Goal: Information Seeking & Learning: Learn about a topic

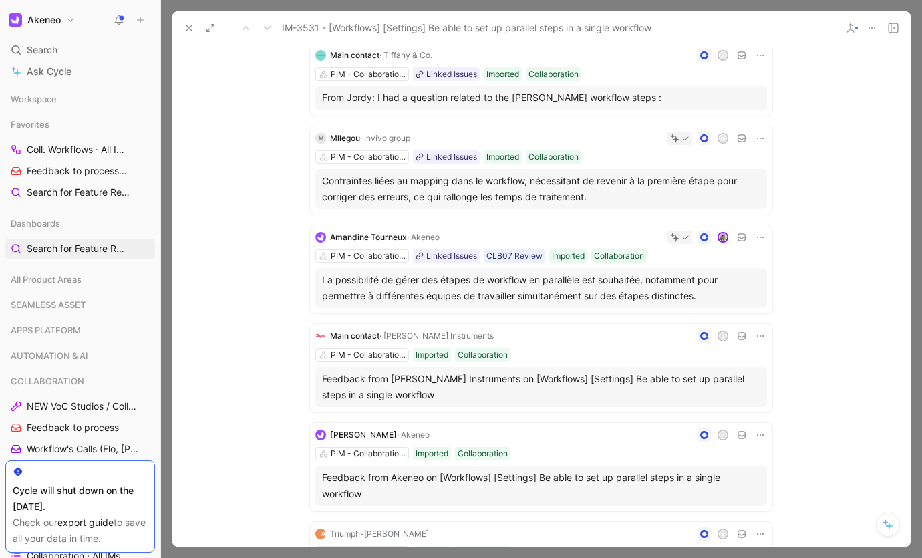
scroll to position [266, 0]
click at [396, 103] on p "From Jordy: I had a question related to the [PERSON_NAME] workflow steps :" at bounding box center [541, 96] width 438 height 14
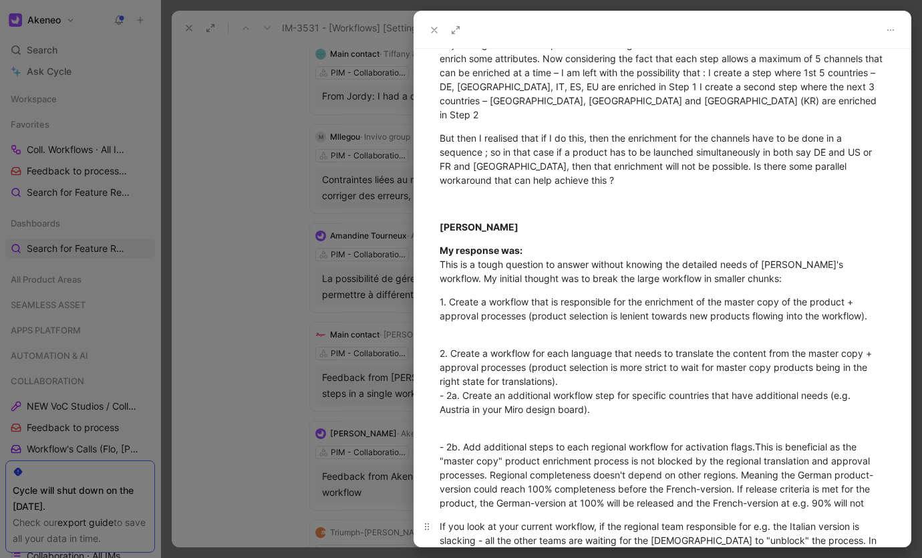
scroll to position [274, 0]
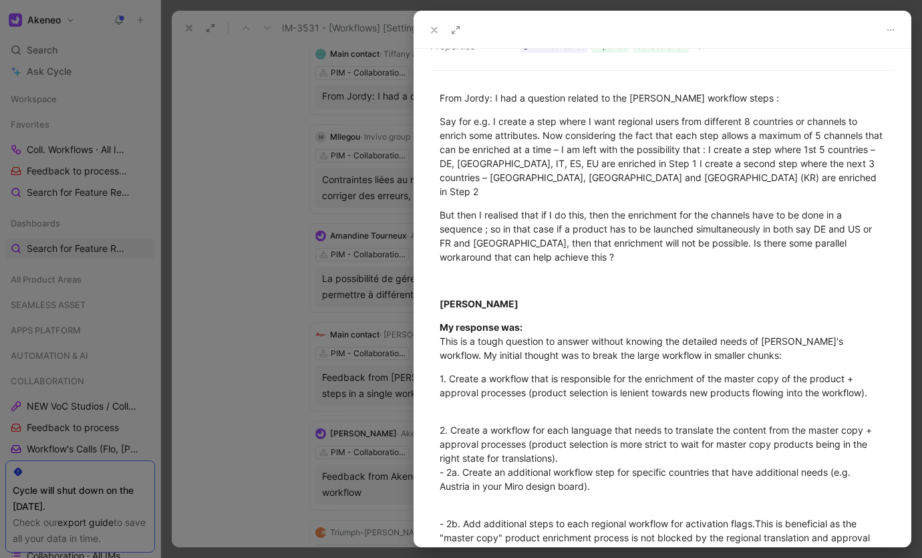
click at [436, 33] on icon at bounding box center [434, 30] width 11 height 11
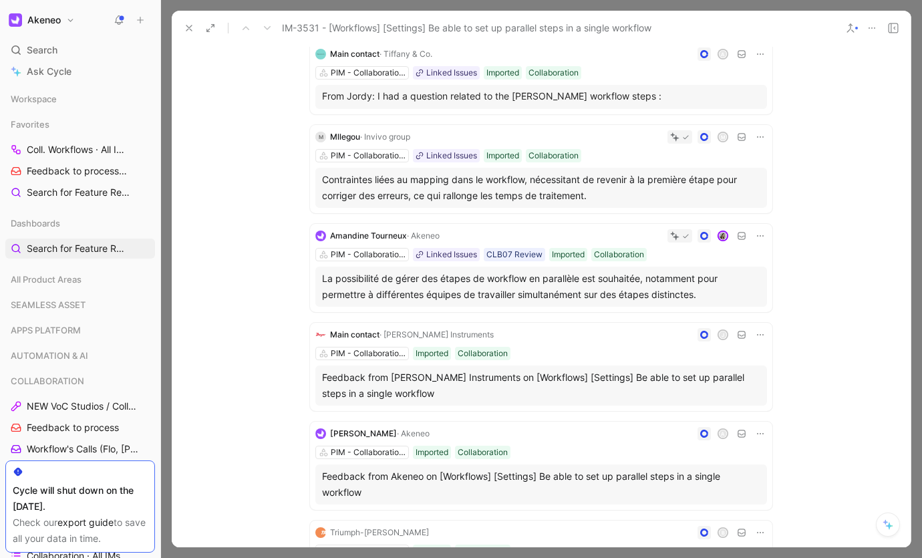
click at [410, 204] on div "Contraintes liées au mapping dans le workflow, nécessitant de revenir à la prem…" at bounding box center [541, 188] width 438 height 32
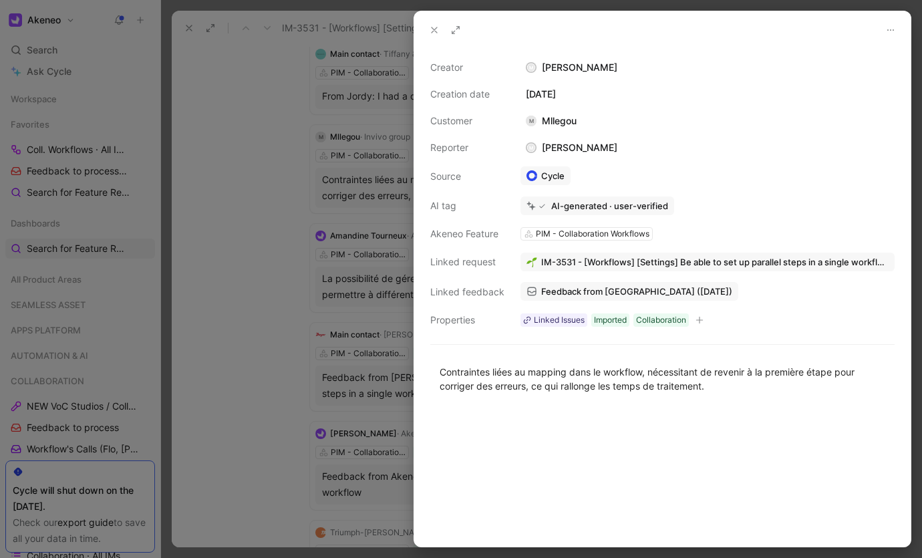
click at [438, 35] on button at bounding box center [434, 30] width 19 height 19
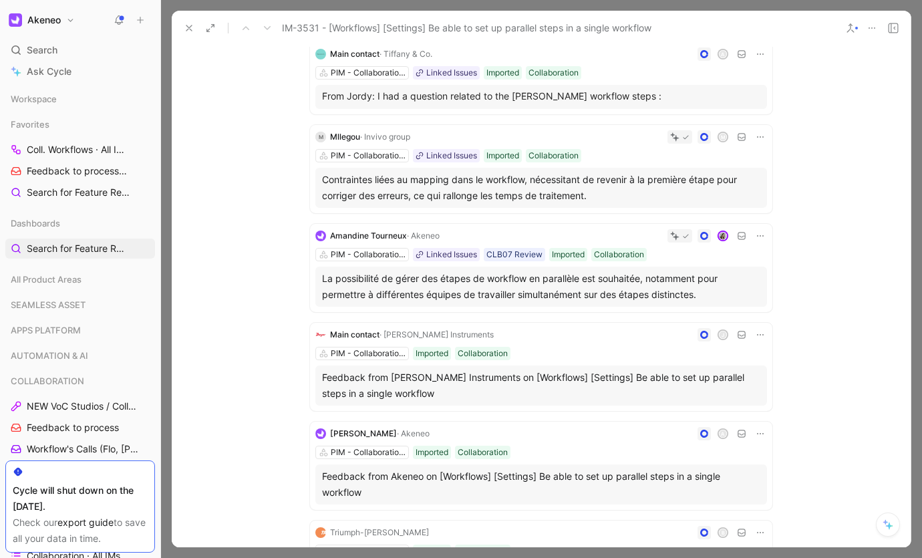
click at [369, 402] on div "Feedback from [PERSON_NAME] Instruments on [Workflows] [Settings] Be able to se…" at bounding box center [541, 386] width 438 height 32
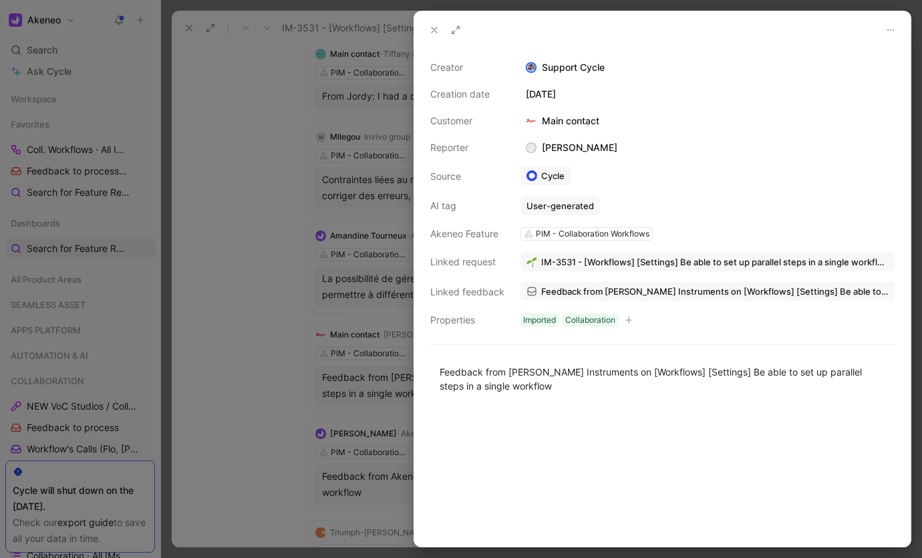
click at [428, 35] on button at bounding box center [434, 30] width 19 height 19
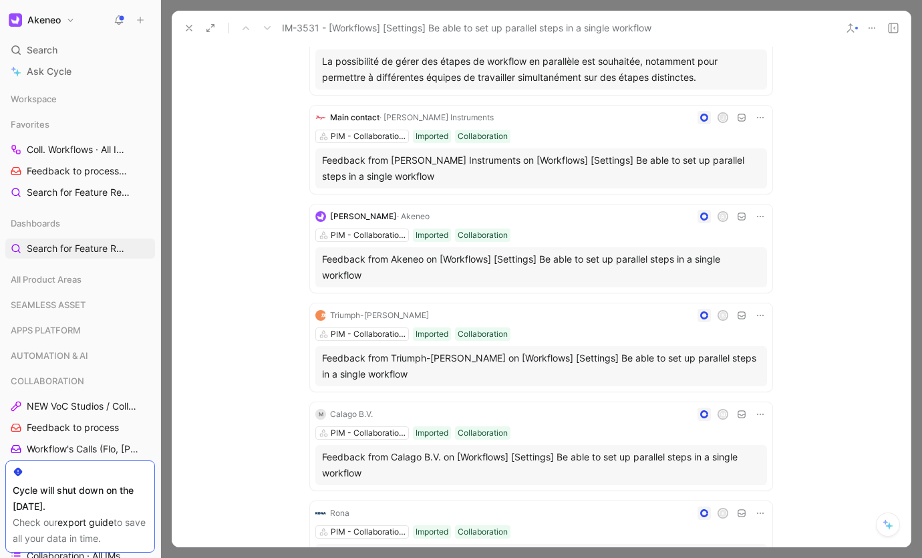
scroll to position [485, 0]
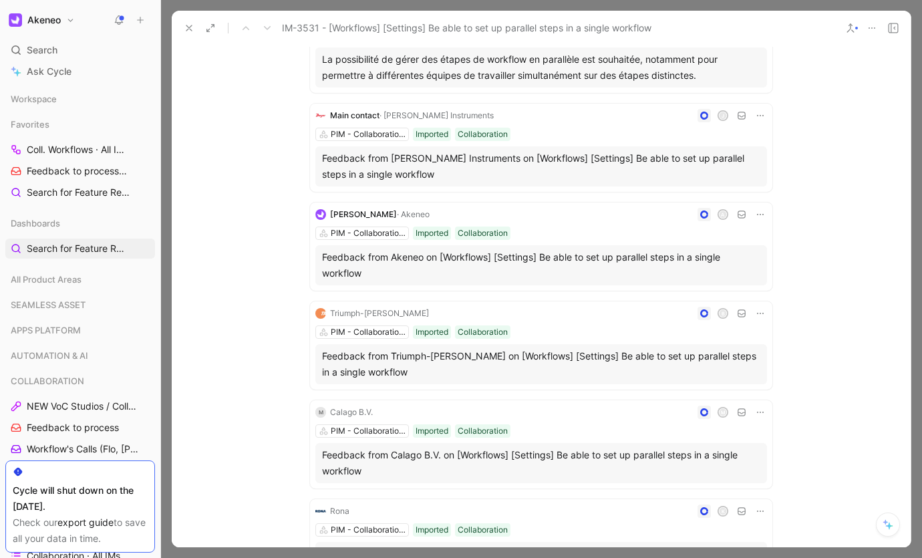
click at [392, 281] on div "Feedback from Akeneo on [Workflows] [Settings] Be able to set up parallel steps…" at bounding box center [541, 265] width 438 height 32
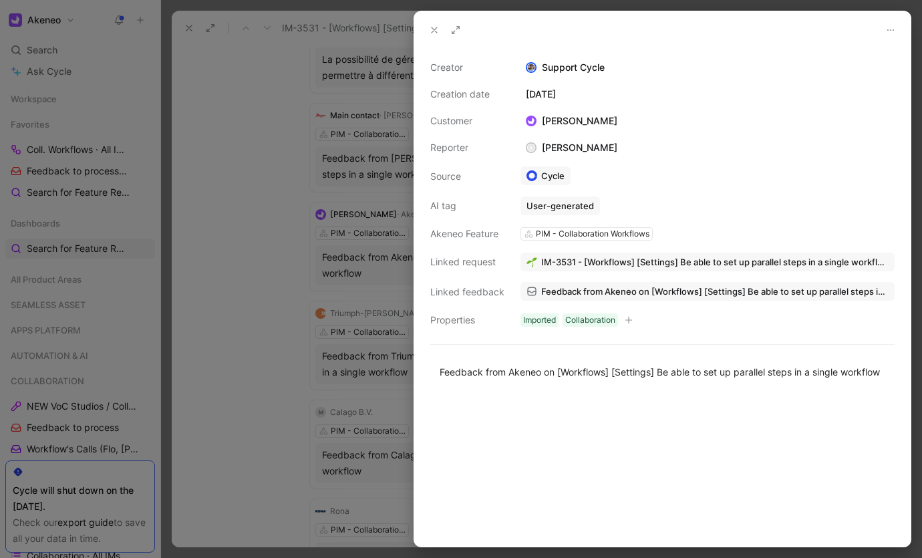
click at [430, 25] on icon at bounding box center [434, 30] width 11 height 11
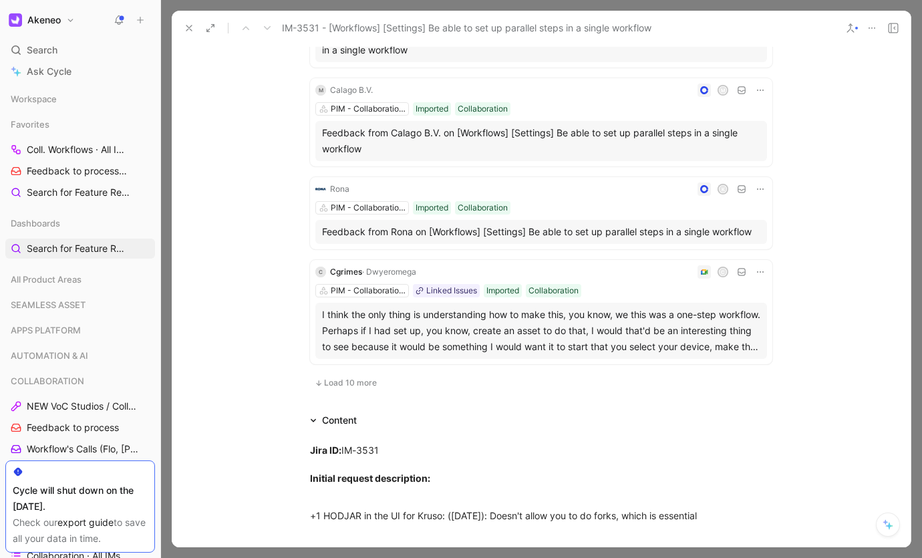
scroll to position [808, 0]
click at [384, 349] on div "I think the only thing is understanding how to make this, you know, we this was…" at bounding box center [541, 330] width 438 height 48
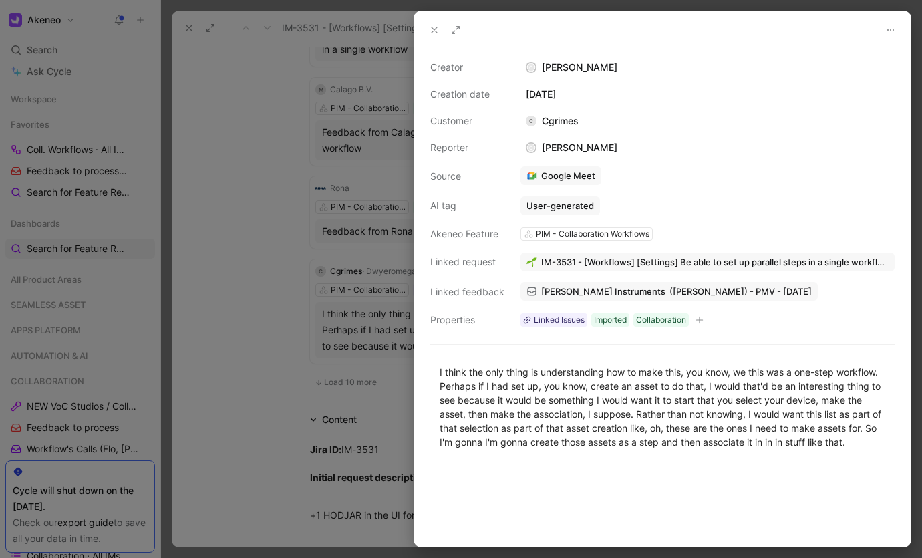
click at [431, 28] on icon at bounding box center [434, 30] width 11 height 11
